Goal: Task Accomplishment & Management: Use online tool/utility

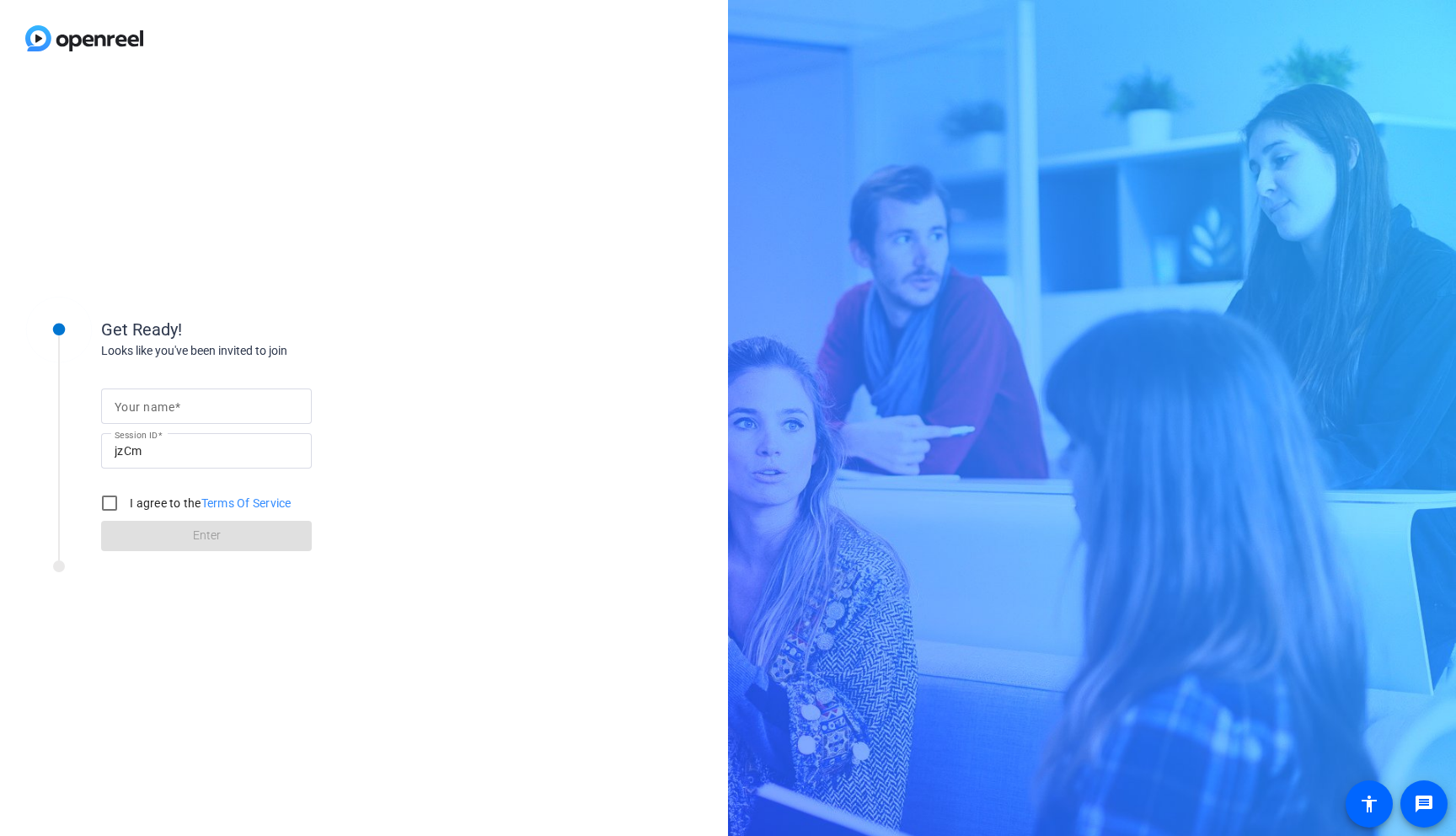
click at [183, 402] on input "Your name" at bounding box center [206, 405] width 184 height 20
type input "[PERSON_NAME]"
click at [107, 497] on input "I agree to the Terms Of Service" at bounding box center [109, 503] width 34 height 34
checkbox input "true"
click at [156, 528] on span at bounding box center [207, 536] width 211 height 41
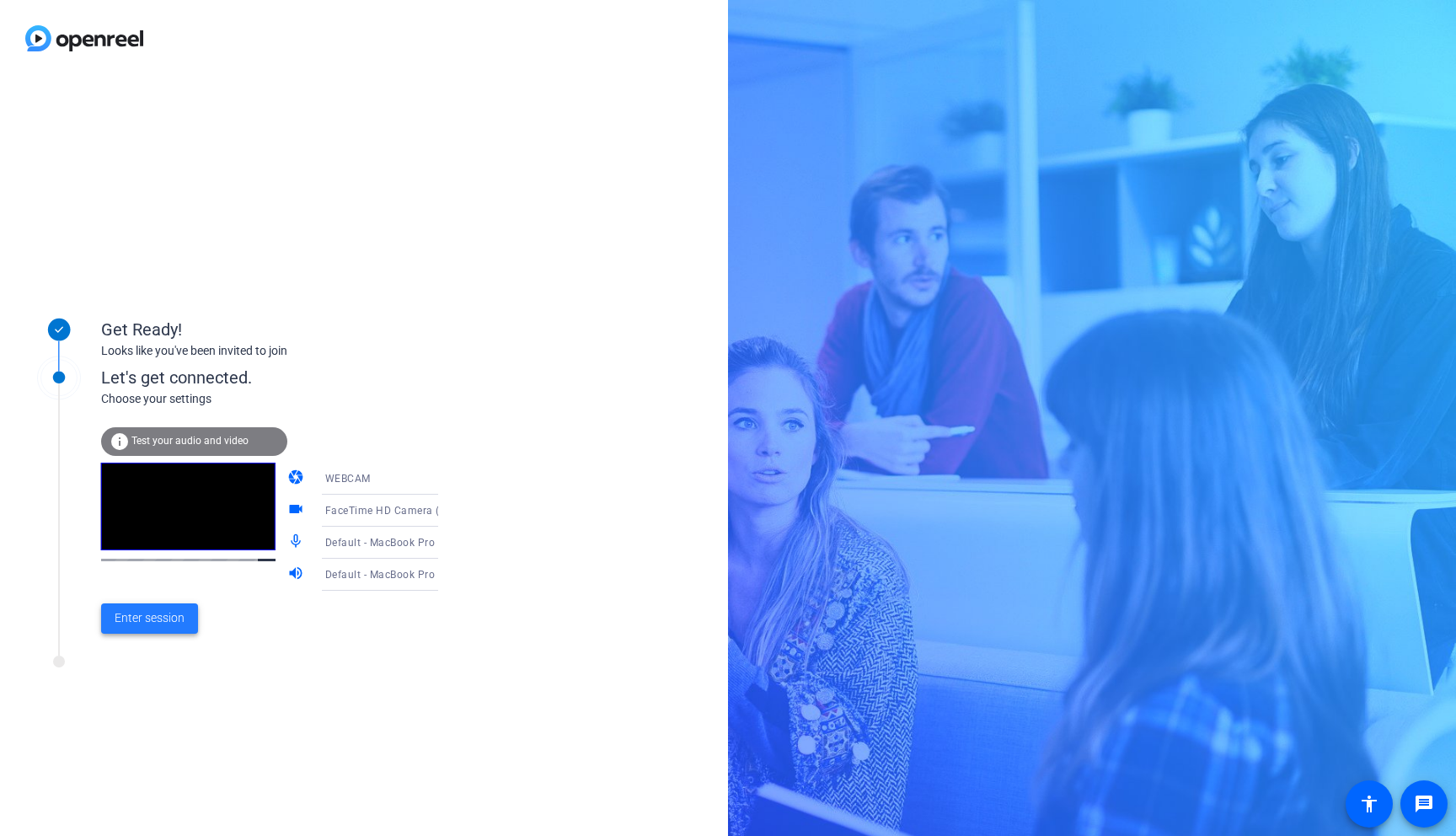
click at [157, 610] on span "Enter session" at bounding box center [149, 618] width 70 height 17
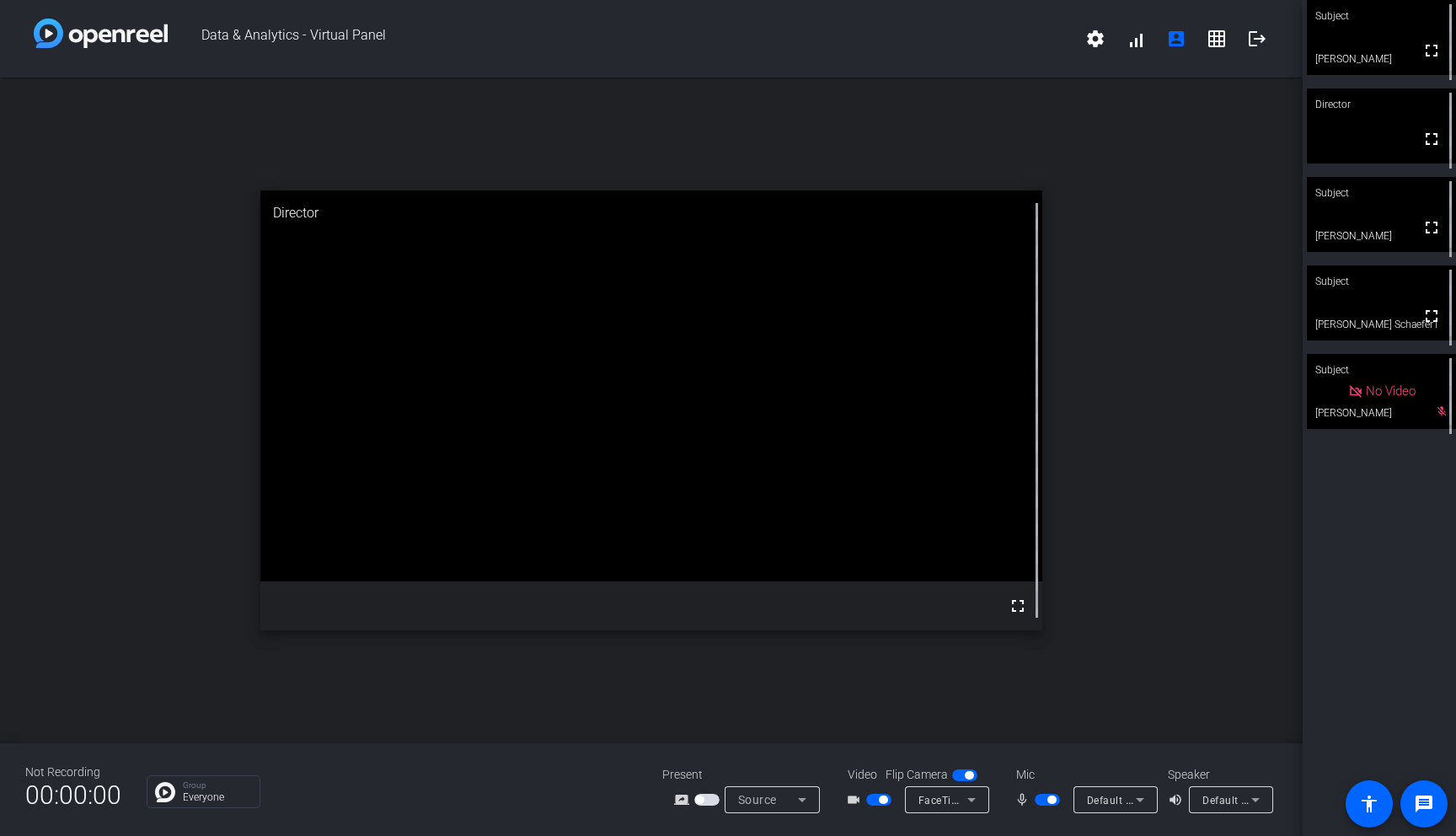
click at [1050, 800] on span "button" at bounding box center [1052, 799] width 9 height 9
click at [883, 800] on span "button" at bounding box center [882, 799] width 9 height 9
click at [867, 800] on span "button" at bounding box center [871, 799] width 9 height 9
drag, startPoint x: 1041, startPoint y: 797, endPoint x: 1037, endPoint y: 757, distance: 40.2
click at [1037, 757] on div "Not Recording 00:00:00 Group Everyone Present screen_share_outline Source Video…" at bounding box center [651, 790] width 1303 height 93
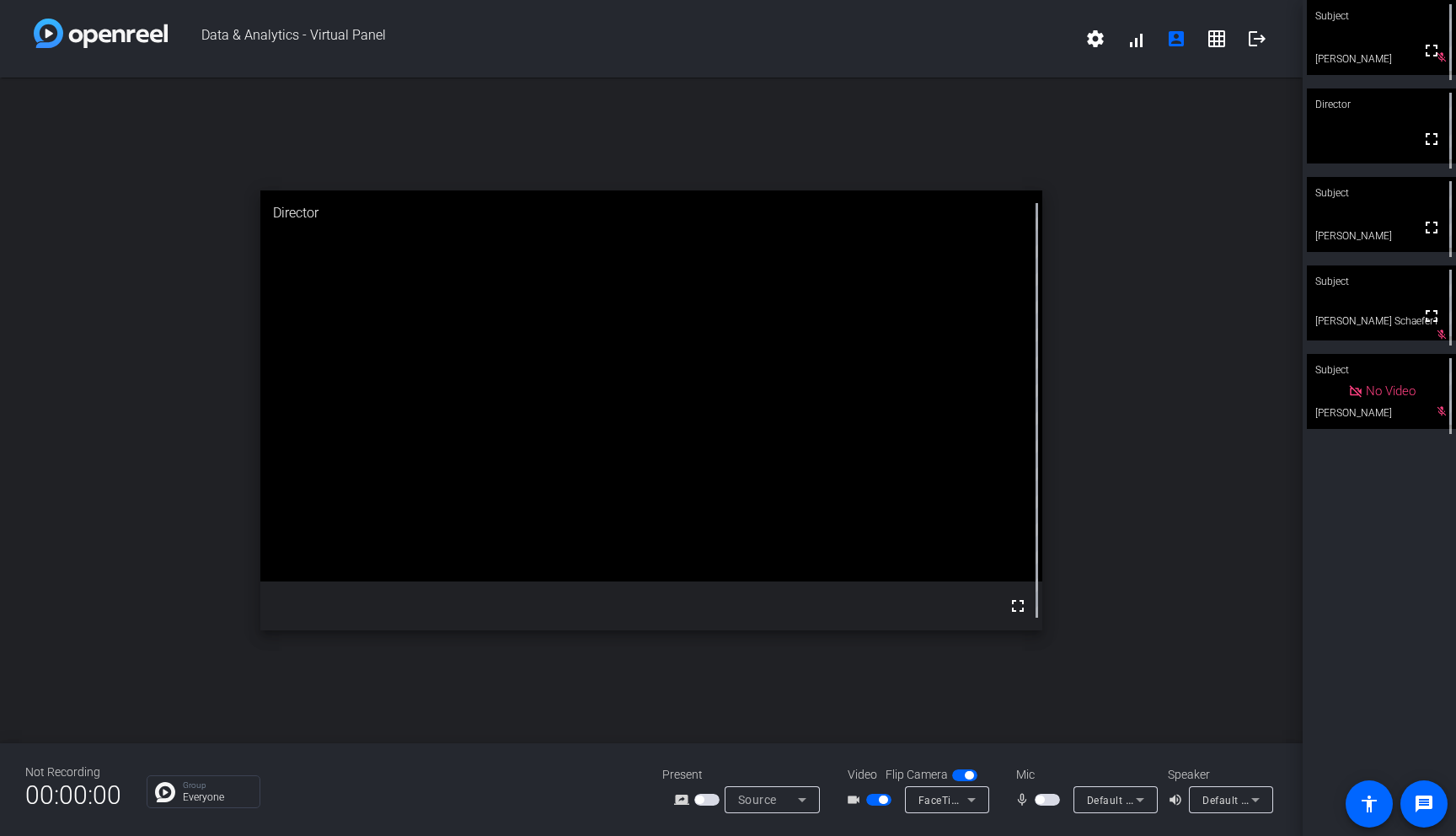
click at [1040, 797] on span "button" at bounding box center [1039, 799] width 9 height 9
click at [1050, 800] on span "button" at bounding box center [1052, 799] width 9 height 9
click at [1041, 800] on span "button" at bounding box center [1039, 799] width 9 height 9
click at [1055, 799] on span "button" at bounding box center [1052, 799] width 9 height 9
click at [1040, 798] on span "button" at bounding box center [1039, 799] width 9 height 9
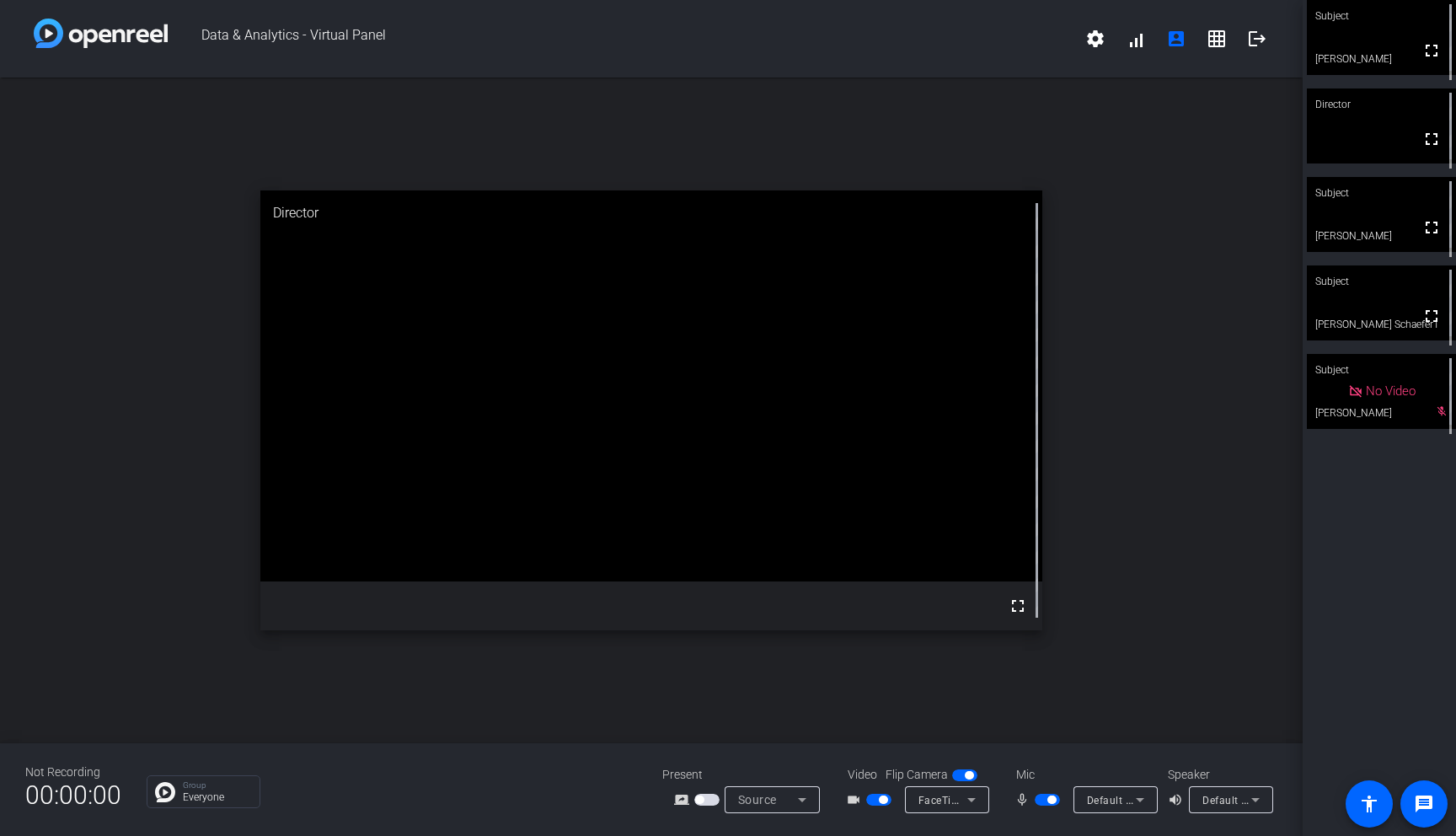
click at [1053, 797] on span "button" at bounding box center [1052, 799] width 9 height 9
click at [1044, 799] on span "button" at bounding box center [1039, 799] width 9 height 9
click at [1368, 374] on div "Subject" at bounding box center [1382, 370] width 149 height 32
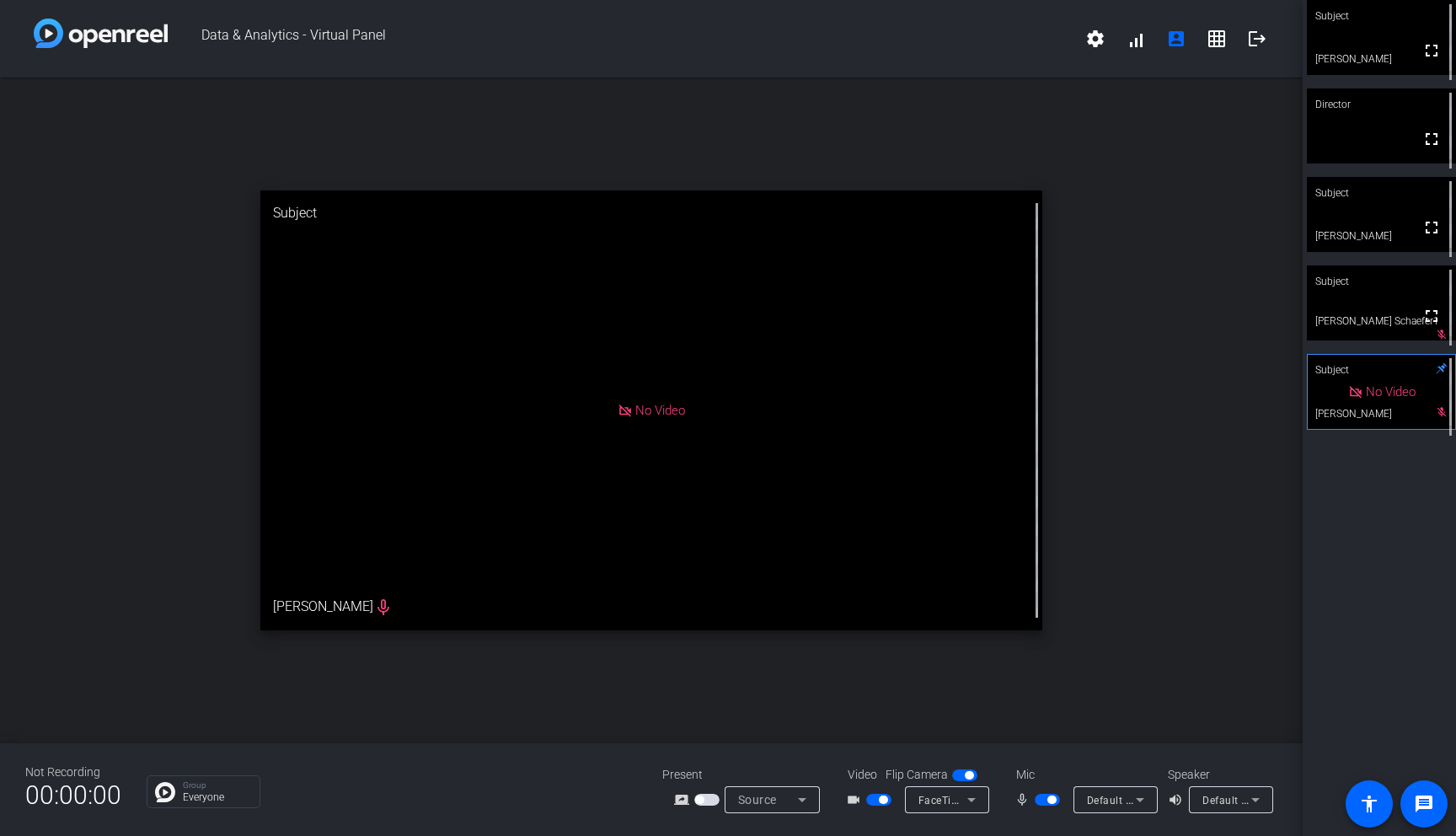
click at [1396, 311] on video at bounding box center [1382, 303] width 149 height 75
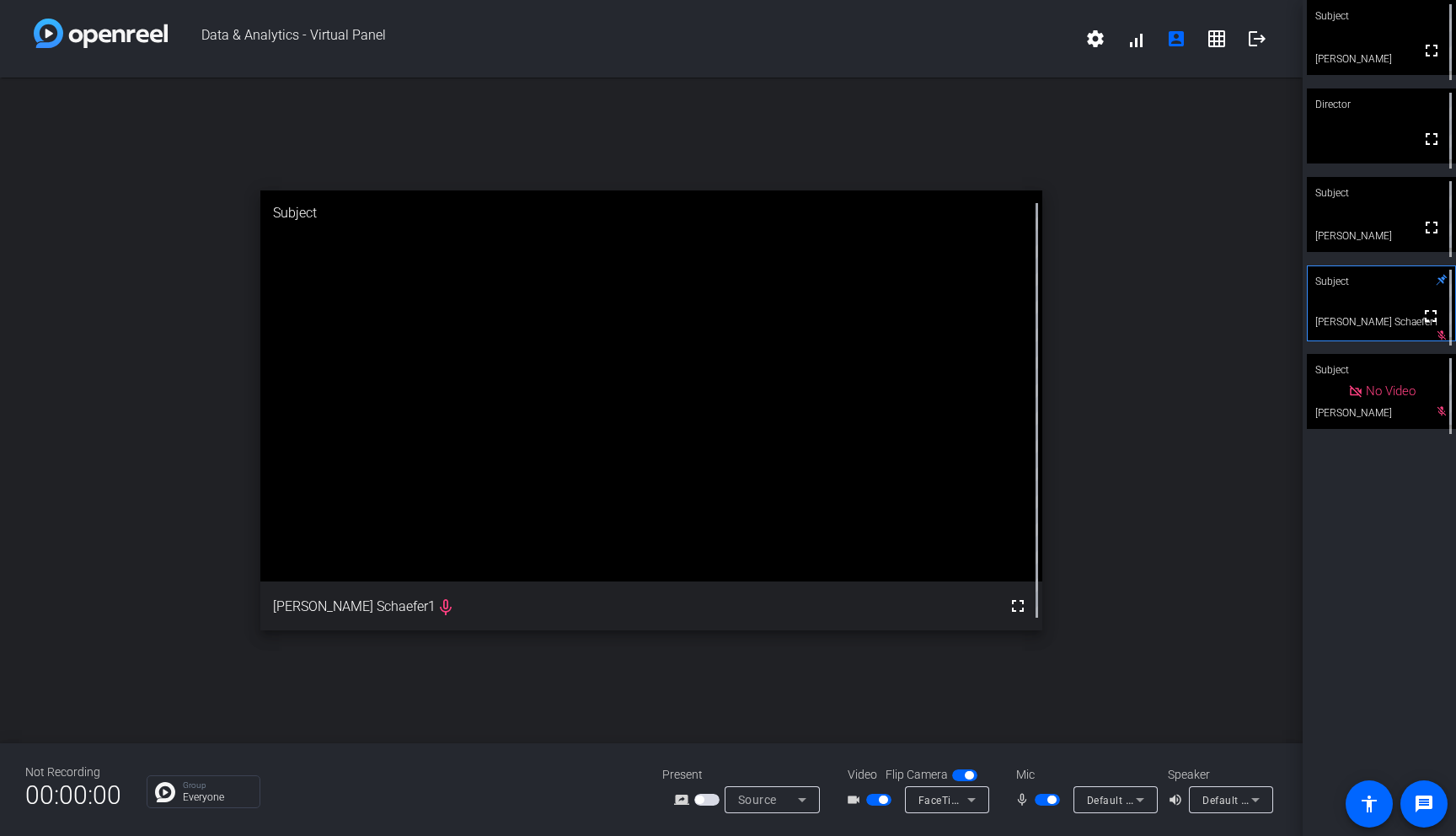
click at [1362, 215] on video at bounding box center [1382, 215] width 149 height 75
click at [1352, 132] on video at bounding box center [1382, 126] width 149 height 75
click at [1355, 57] on video at bounding box center [1382, 38] width 149 height 75
click at [1376, 147] on video at bounding box center [1382, 126] width 149 height 75
click at [1373, 199] on div "Subject" at bounding box center [1382, 193] width 149 height 32
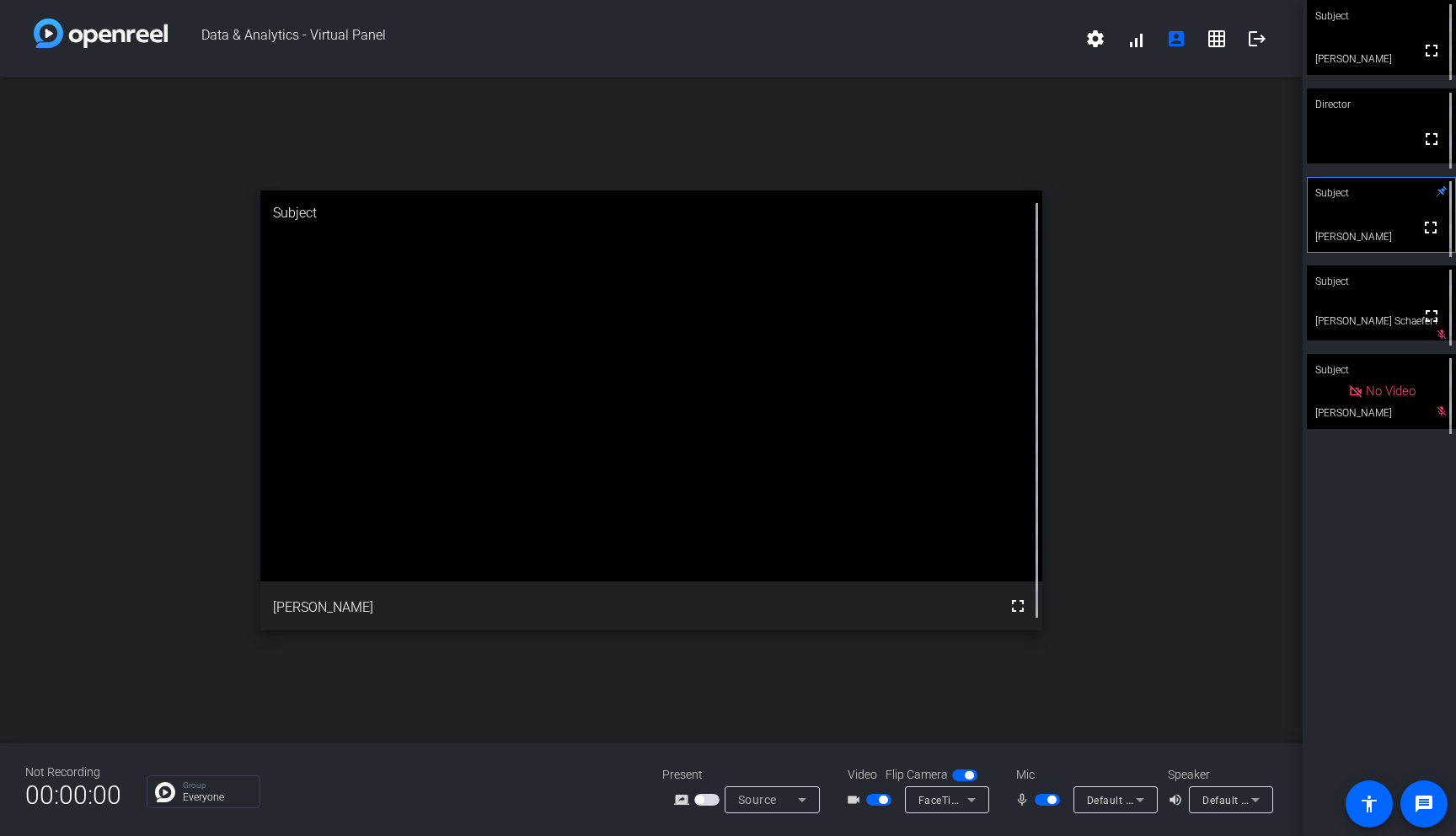
click at [1382, 306] on video at bounding box center [1382, 303] width 149 height 75
click at [1386, 377] on div "Subject" at bounding box center [1382, 370] width 149 height 32
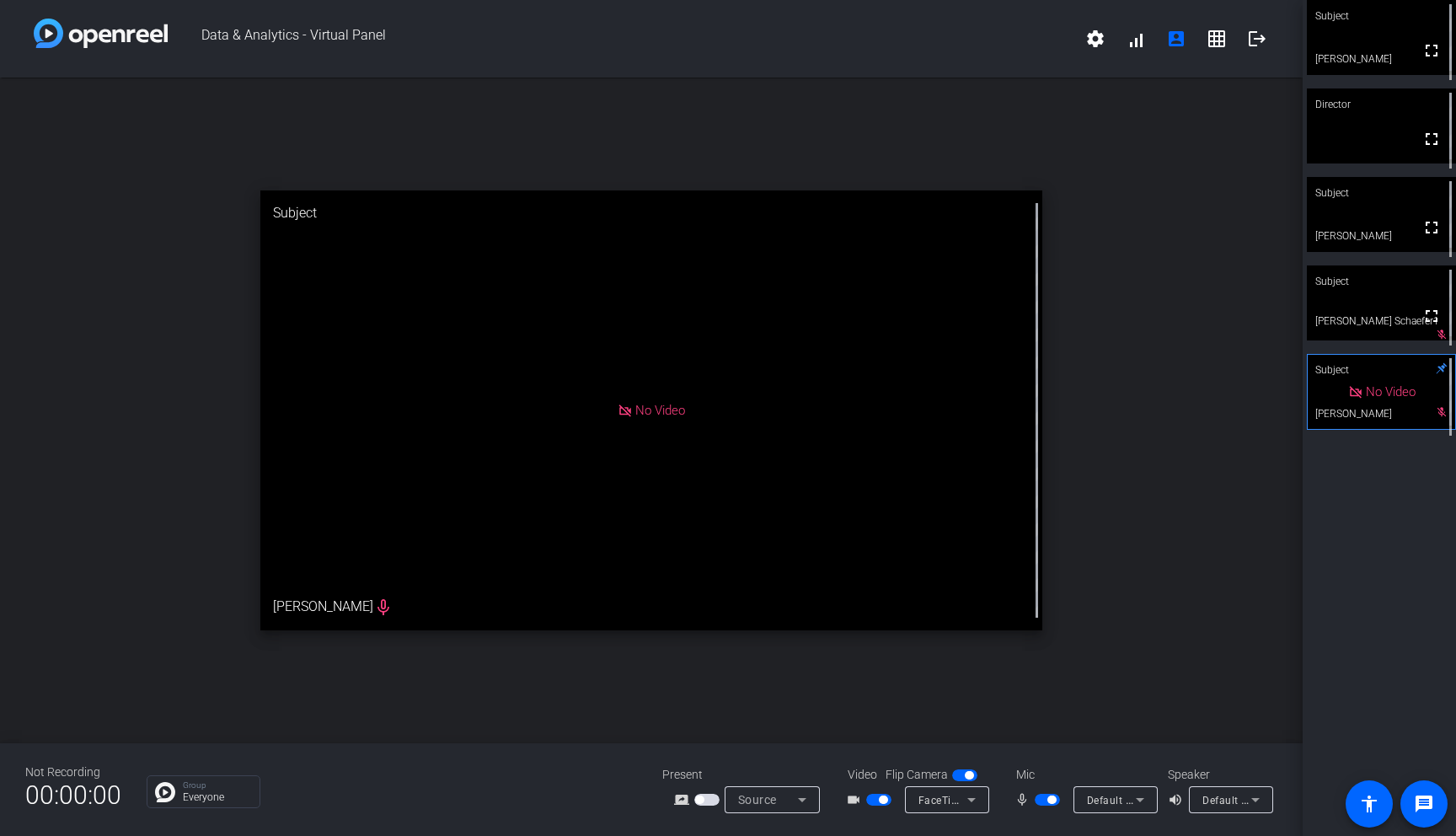
click at [965, 775] on span "button" at bounding box center [968, 775] width 9 height 9
click at [1397, 143] on video at bounding box center [1382, 126] width 149 height 75
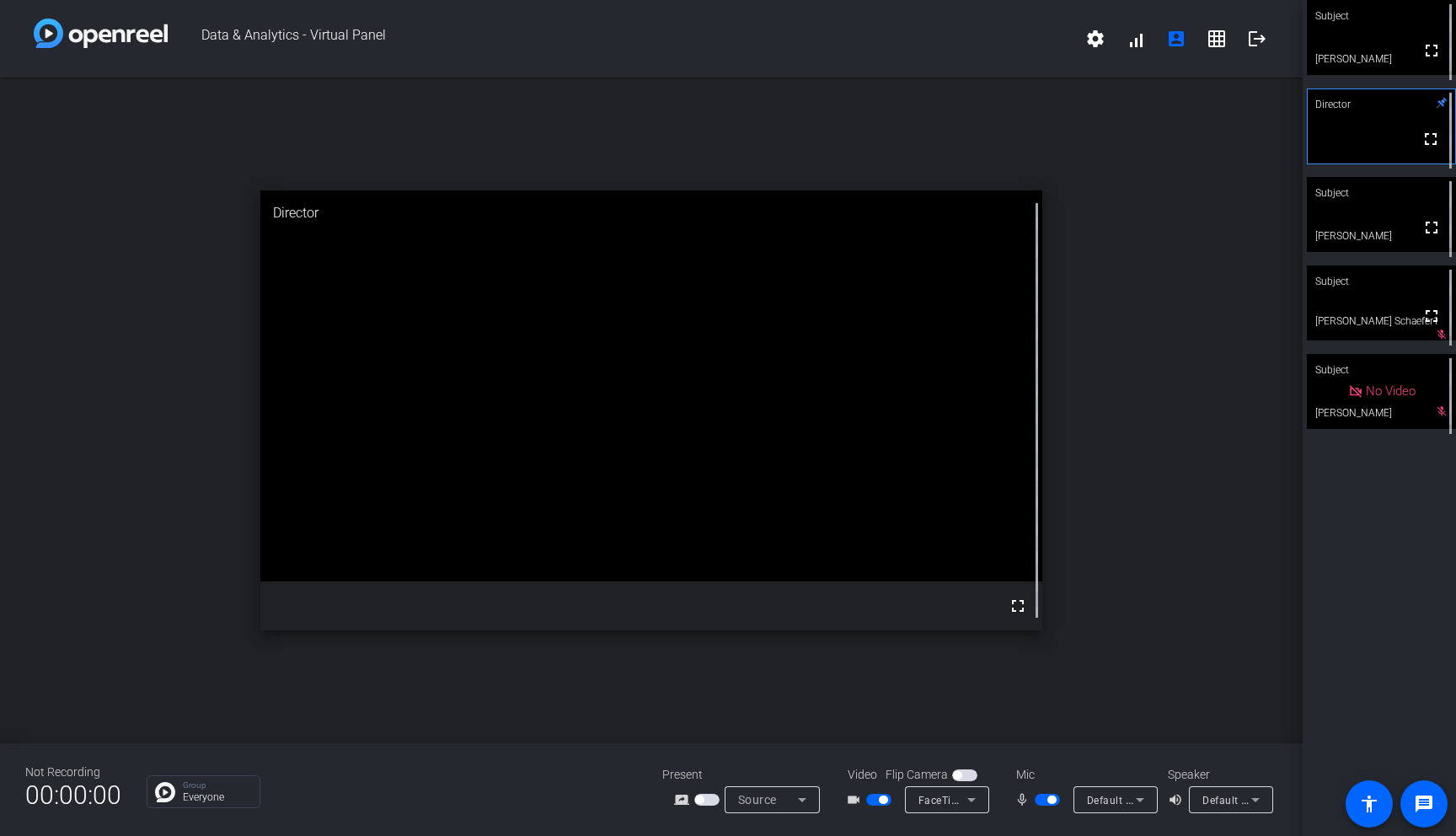
click at [1398, 120] on div "Director" at bounding box center [1382, 104] width 149 height 32
click at [1051, 800] on span "button" at bounding box center [1052, 799] width 9 height 9
click at [878, 799] on span "button" at bounding box center [882, 799] width 9 height 9
click at [1042, 798] on span "button" at bounding box center [1039, 799] width 9 height 9
click at [1051, 800] on span "button" at bounding box center [1052, 799] width 9 height 9
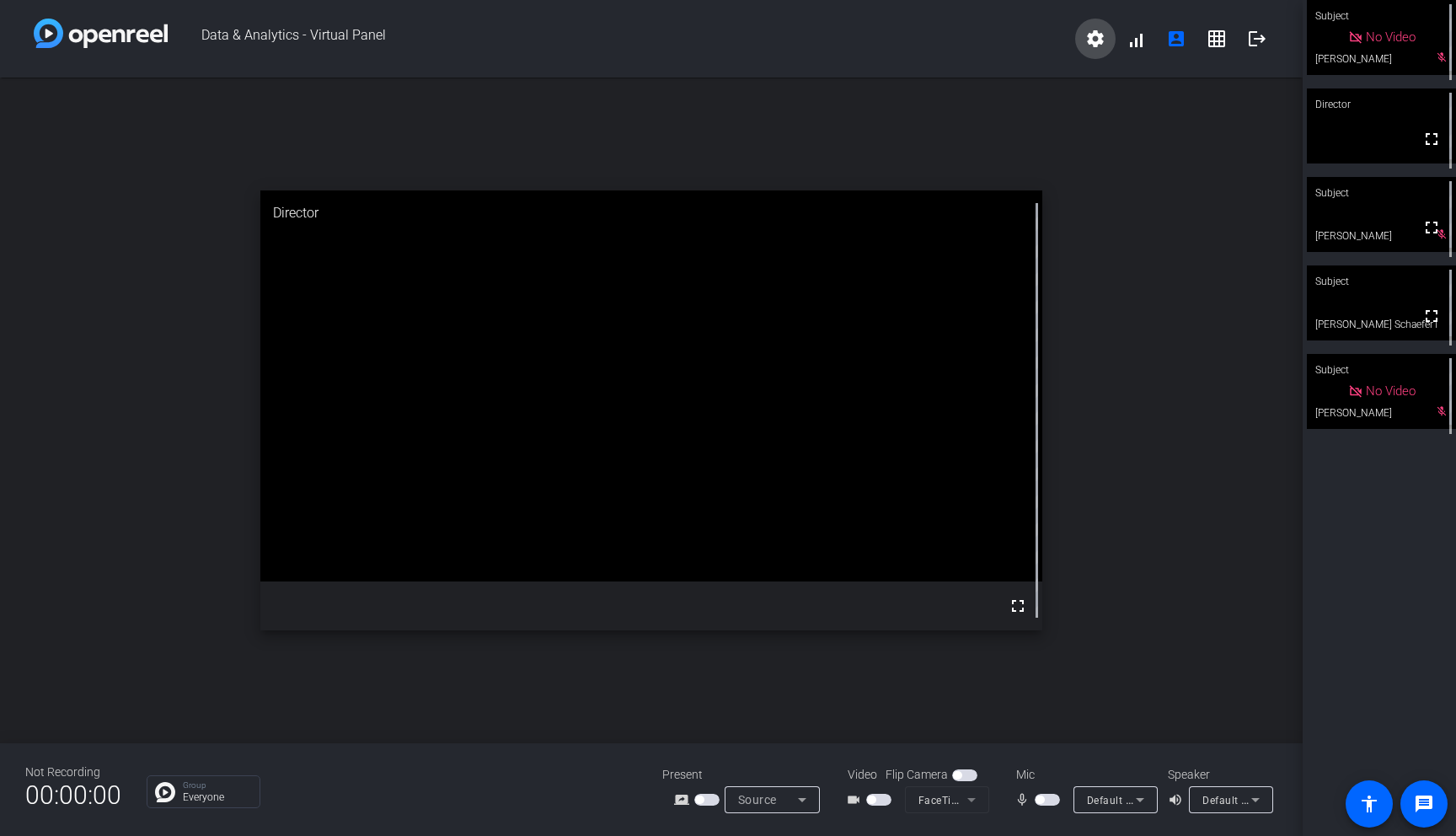
click at [1094, 37] on mat-icon "settings" at bounding box center [1095, 39] width 20 height 20
click at [973, 33] on div at bounding box center [728, 418] width 1456 height 836
click at [1038, 801] on span "button" at bounding box center [1039, 799] width 9 height 9
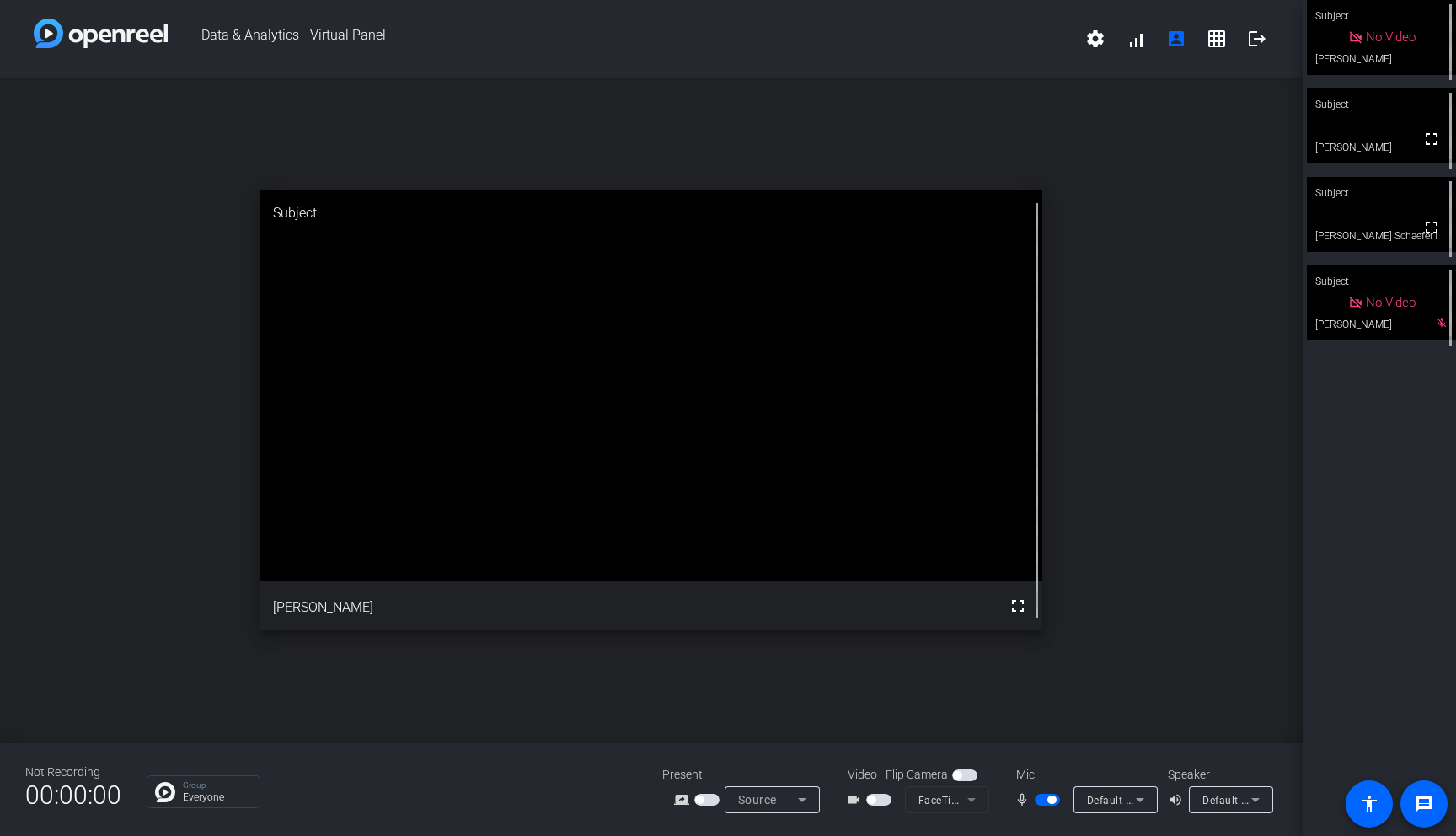
click at [1054, 800] on span "button" at bounding box center [1052, 799] width 9 height 9
click at [1036, 801] on span "button" at bounding box center [1039, 799] width 9 height 9
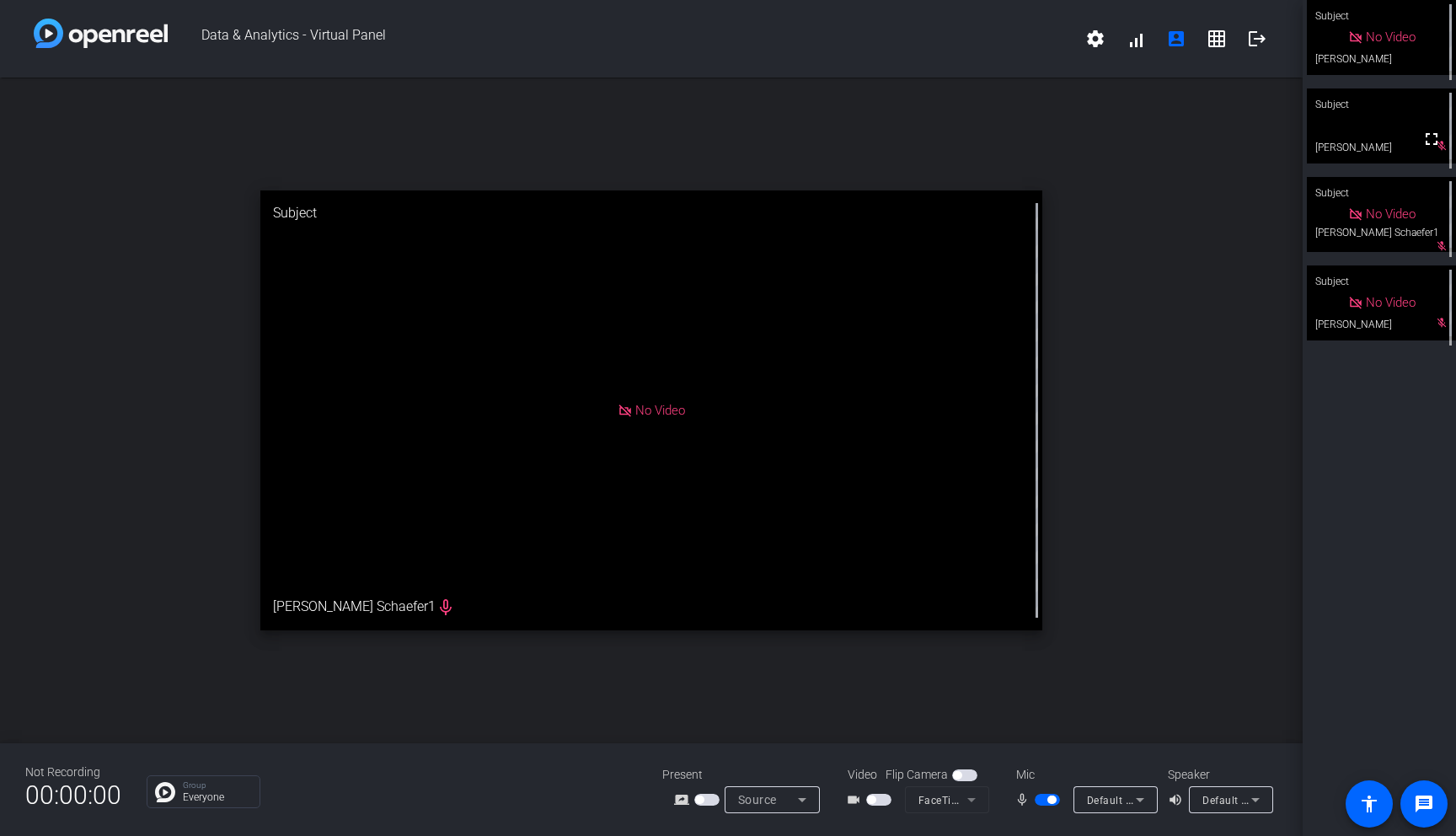
click at [1052, 799] on span "button" at bounding box center [1052, 799] width 9 height 9
click at [1042, 801] on span "button" at bounding box center [1039, 799] width 9 height 9
click at [1257, 42] on mat-icon "logout" at bounding box center [1257, 39] width 20 height 20
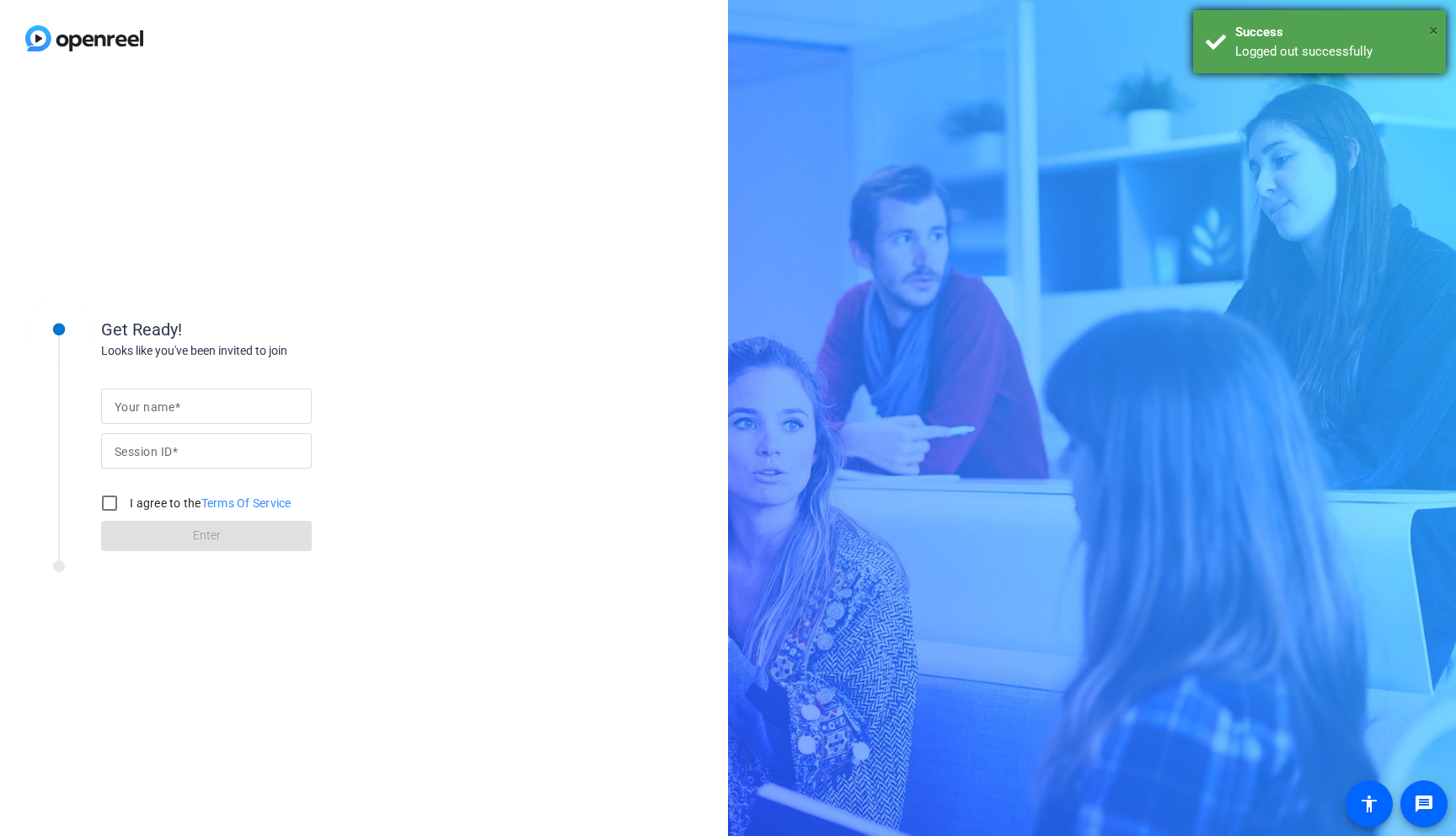
click at [1432, 29] on span "×" at bounding box center [1434, 30] width 10 height 20
